Goal: Communication & Community: Connect with others

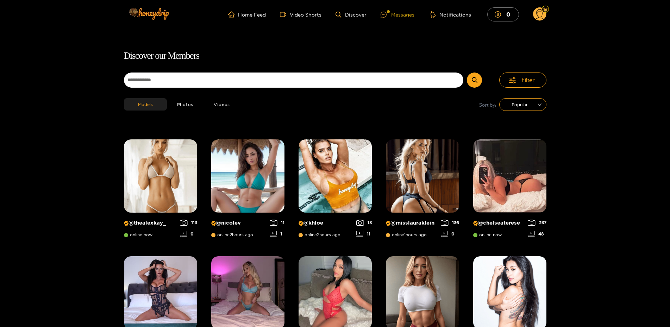
click at [399, 14] on div "Messages" at bounding box center [398, 15] width 34 height 8
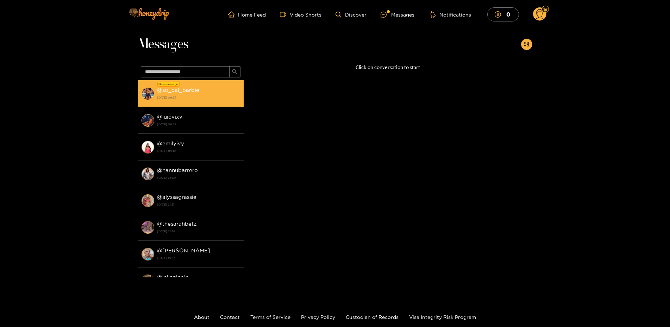
click at [198, 88] on strong "@ so_cal_barbie" at bounding box center [178, 90] width 42 height 6
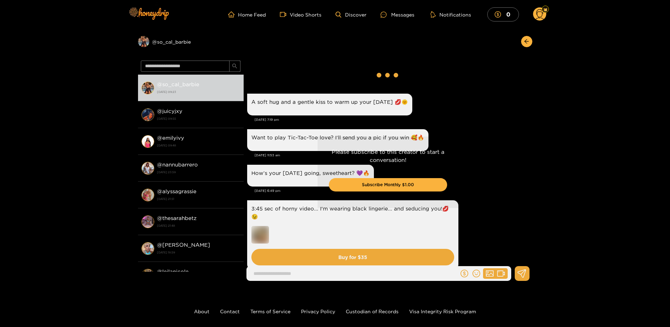
drag, startPoint x: 506, startPoint y: 169, endPoint x: 507, endPoint y: 36, distance: 133.5
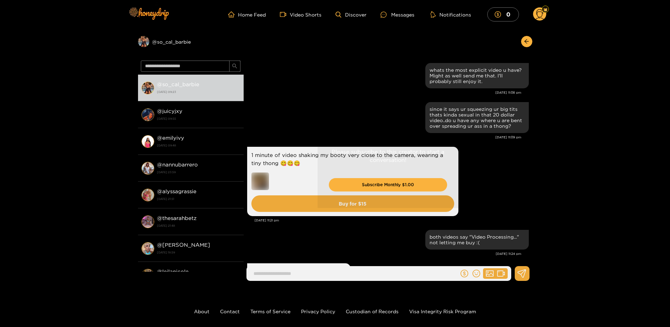
drag, startPoint x: 495, startPoint y: 188, endPoint x: 489, endPoint y: 61, distance: 127.7
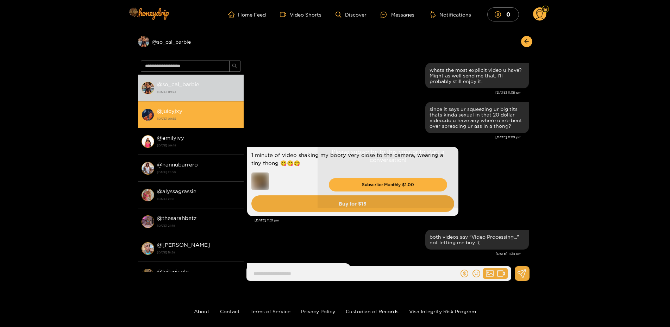
click at [196, 113] on div "@ juicyjxy [DATE] 09:55" at bounding box center [198, 115] width 83 height 16
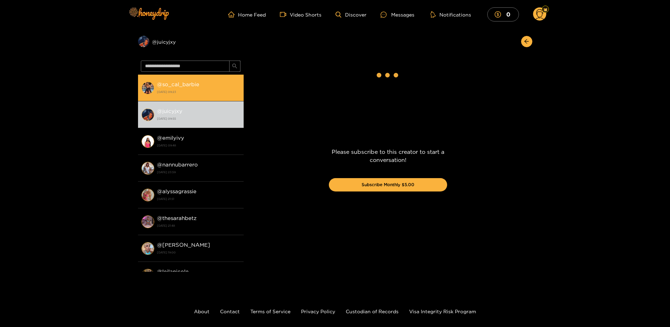
click at [182, 85] on strong "@ so_cal_barbie" at bounding box center [178, 84] width 42 height 6
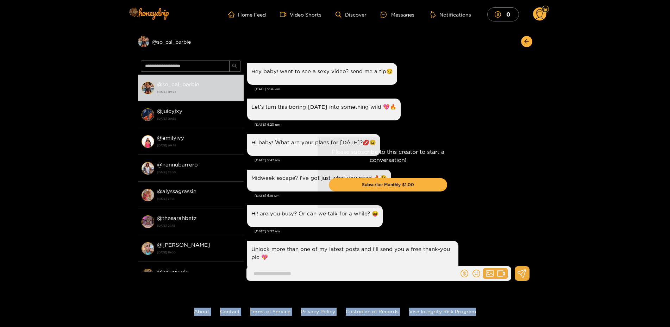
drag, startPoint x: 530, startPoint y: 72, endPoint x: 550, endPoint y: 218, distance: 147.3
click at [562, 287] on div "Preview @ so_cal_barbie @ so_cal_barbie [DATE] 09:23 @ juicyjxy [DATE] 09:55 @ …" at bounding box center [335, 158] width 670 height 258
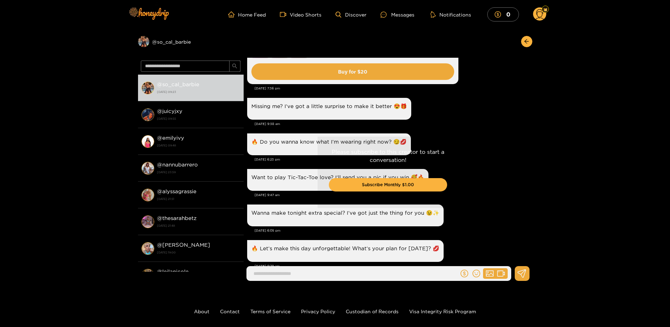
scroll to position [907, 0]
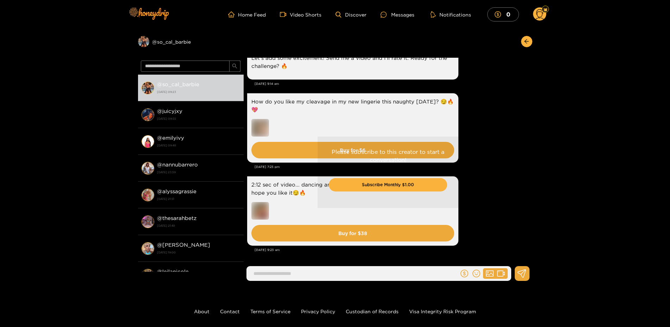
drag, startPoint x: 515, startPoint y: 130, endPoint x: 509, endPoint y: 341, distance: 210.7
drag, startPoint x: 480, startPoint y: 221, endPoint x: 485, endPoint y: 268, distance: 46.8
